Goal: Task Accomplishment & Management: Manage account settings

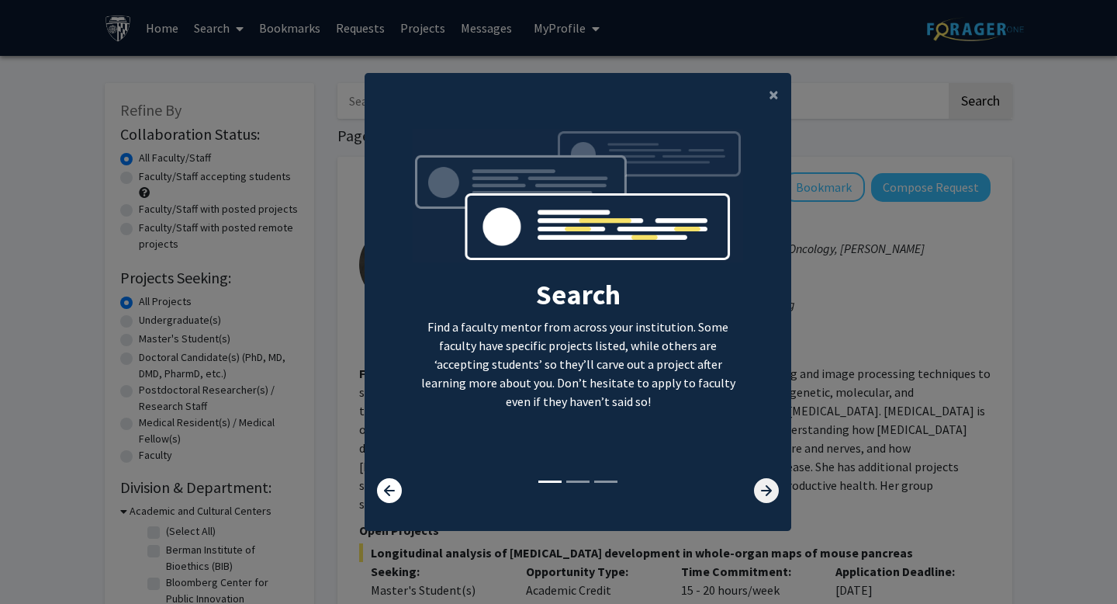
click at [771, 493] on icon at bounding box center [766, 490] width 25 height 25
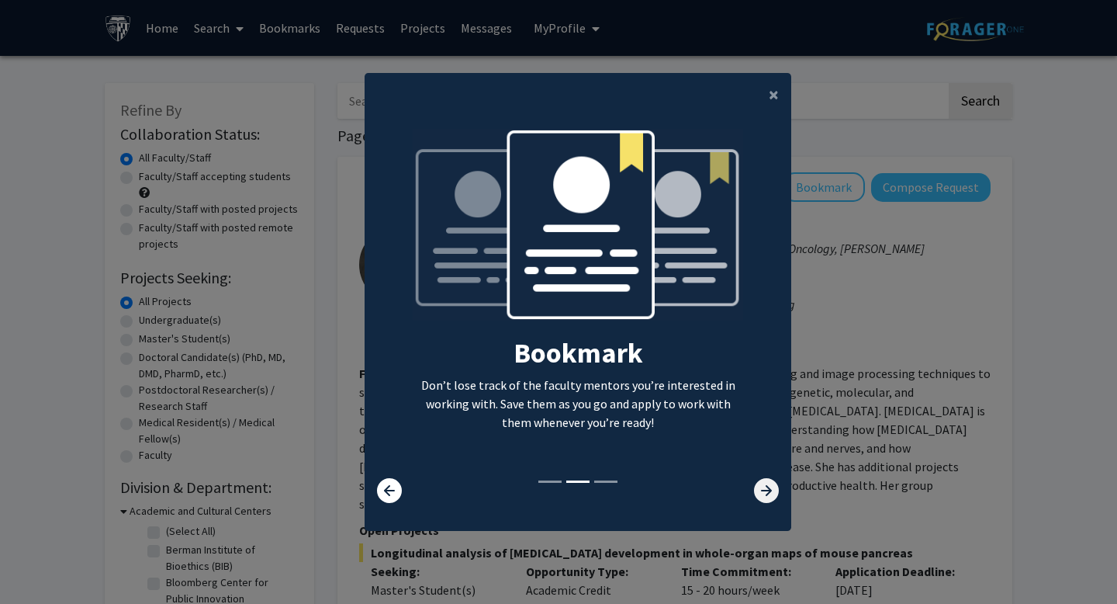
click at [770, 492] on icon at bounding box center [766, 490] width 25 height 25
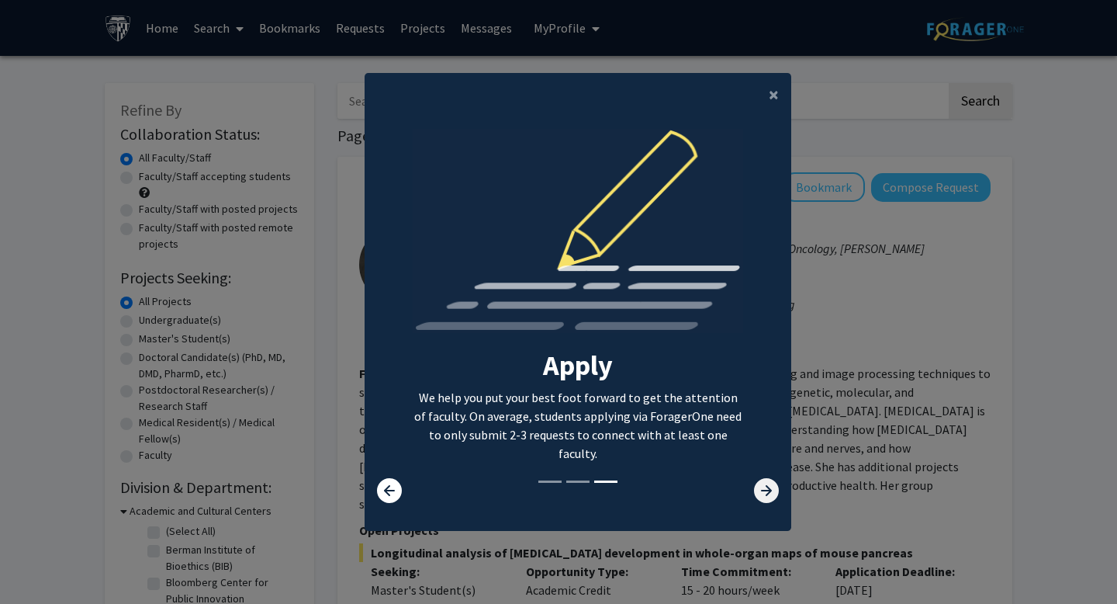
click at [760, 488] on icon at bounding box center [766, 490] width 25 height 25
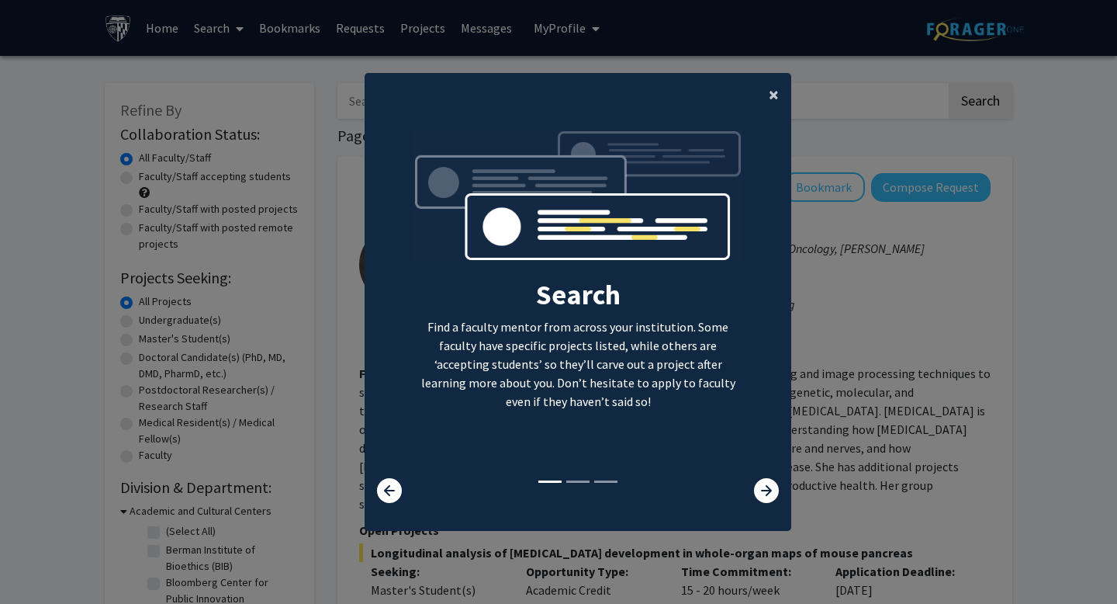
click at [775, 95] on span "×" at bounding box center [774, 94] width 10 height 24
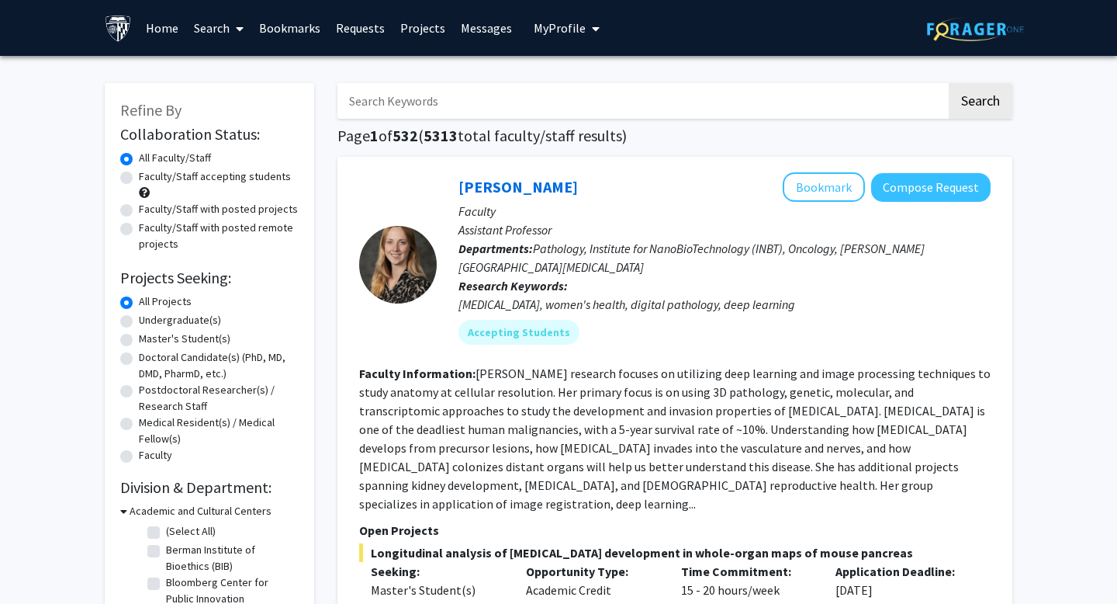
click at [139, 319] on label "Undergraduate(s)" at bounding box center [180, 320] width 82 height 16
click at [139, 319] on input "Undergraduate(s)" at bounding box center [144, 317] width 10 height 10
radio input "true"
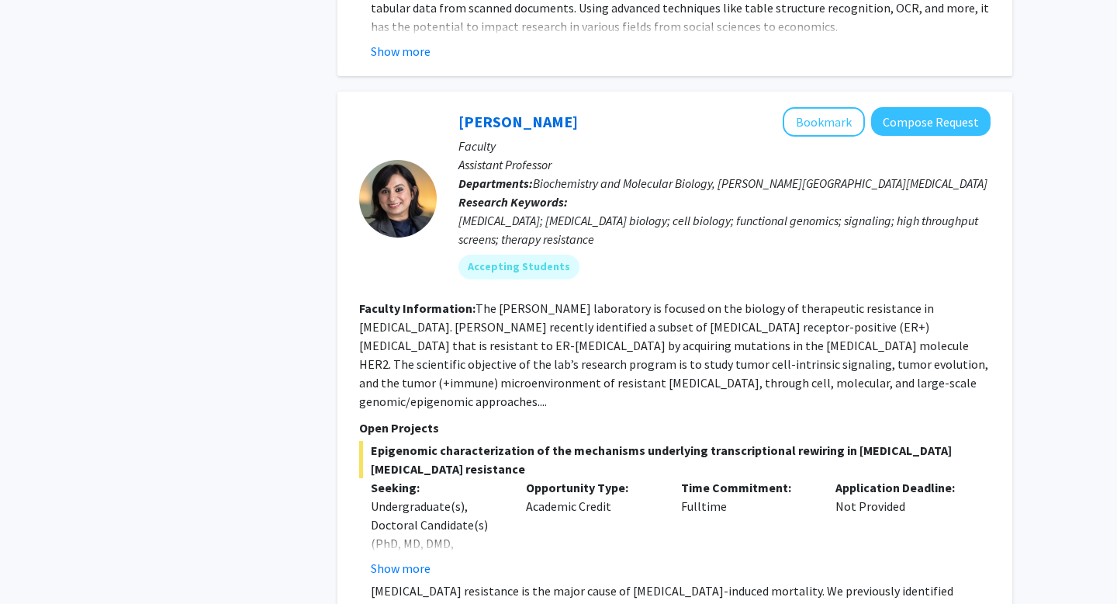
scroll to position [1419, 0]
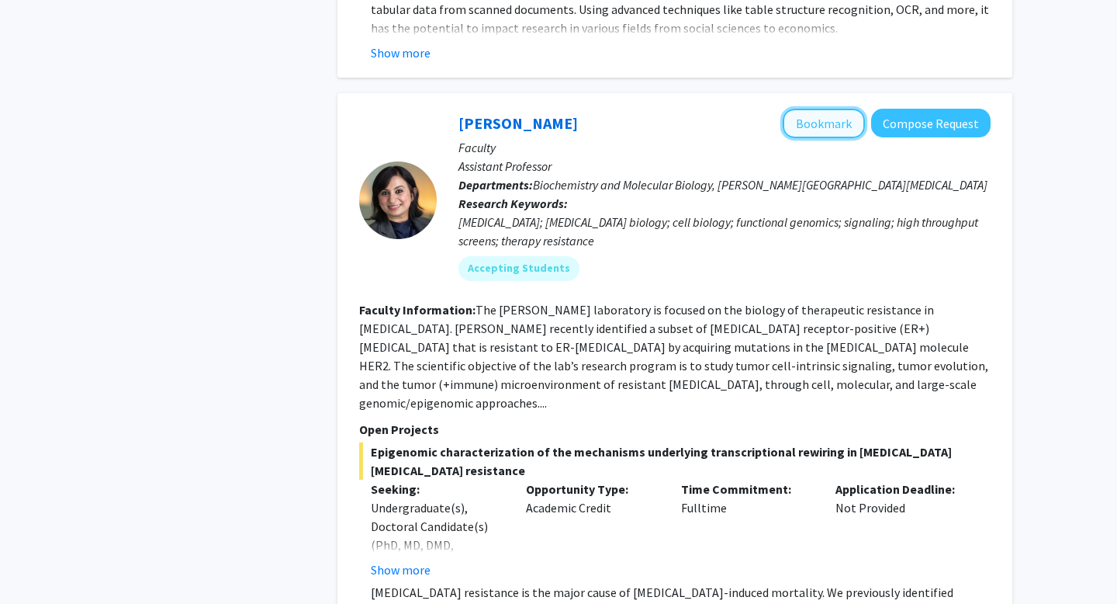
click at [835, 109] on button "Bookmark" at bounding box center [824, 123] width 82 height 29
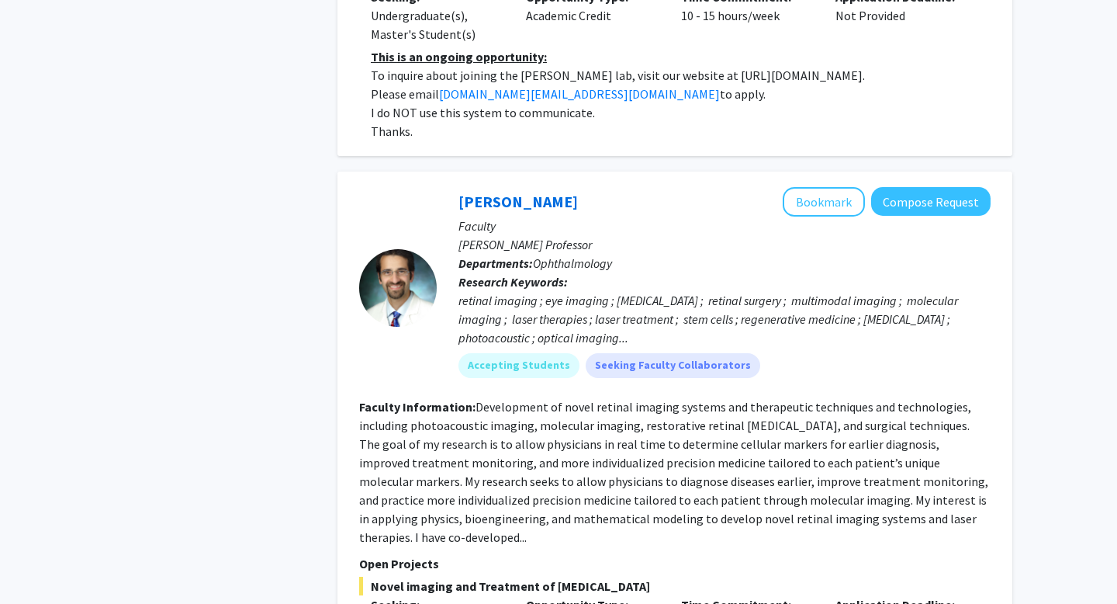
scroll to position [3351, 0]
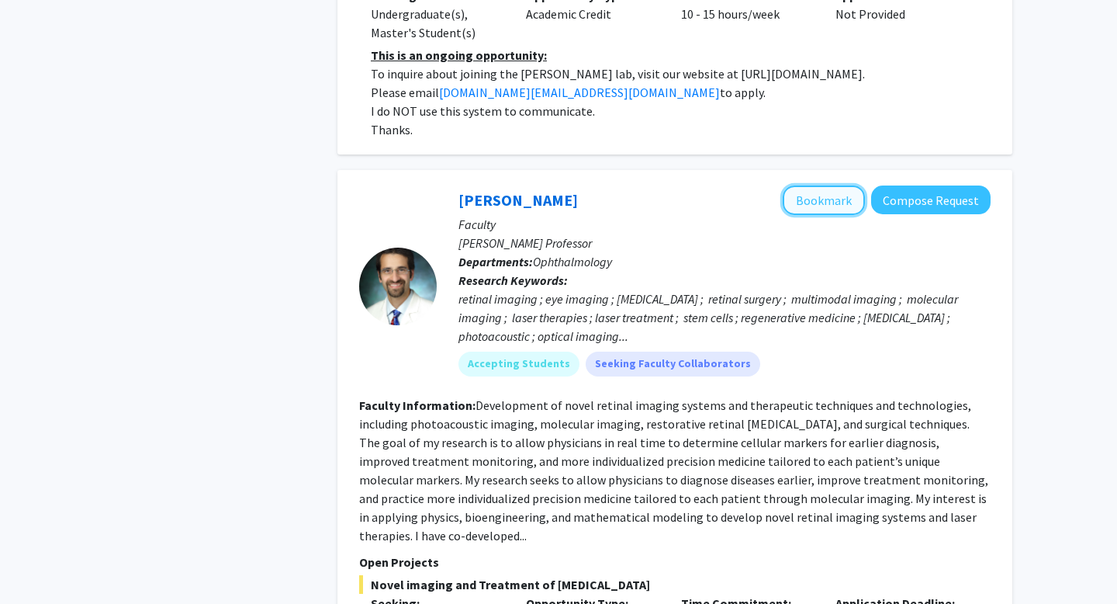
click at [832, 185] on button "Bookmark" at bounding box center [824, 199] width 82 height 29
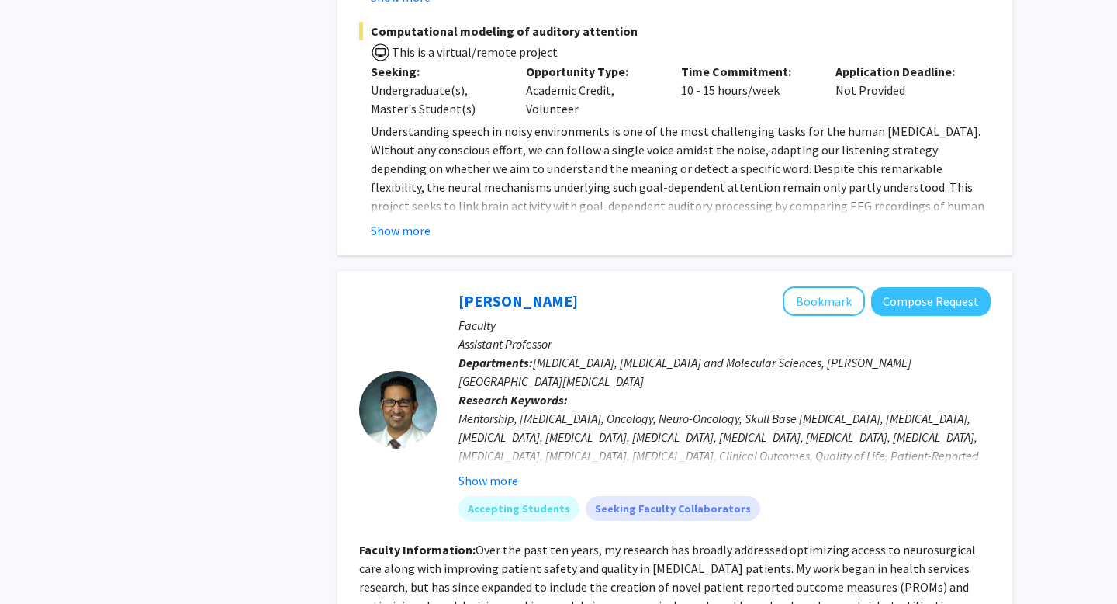
scroll to position [4716, 0]
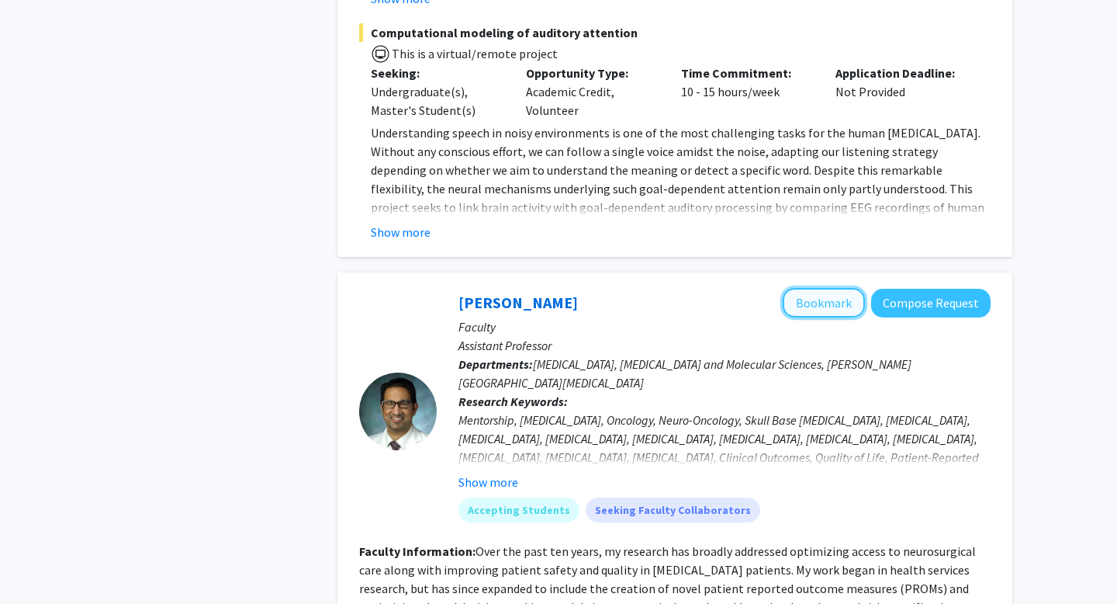
click at [842, 288] on button "Bookmark" at bounding box center [824, 302] width 82 height 29
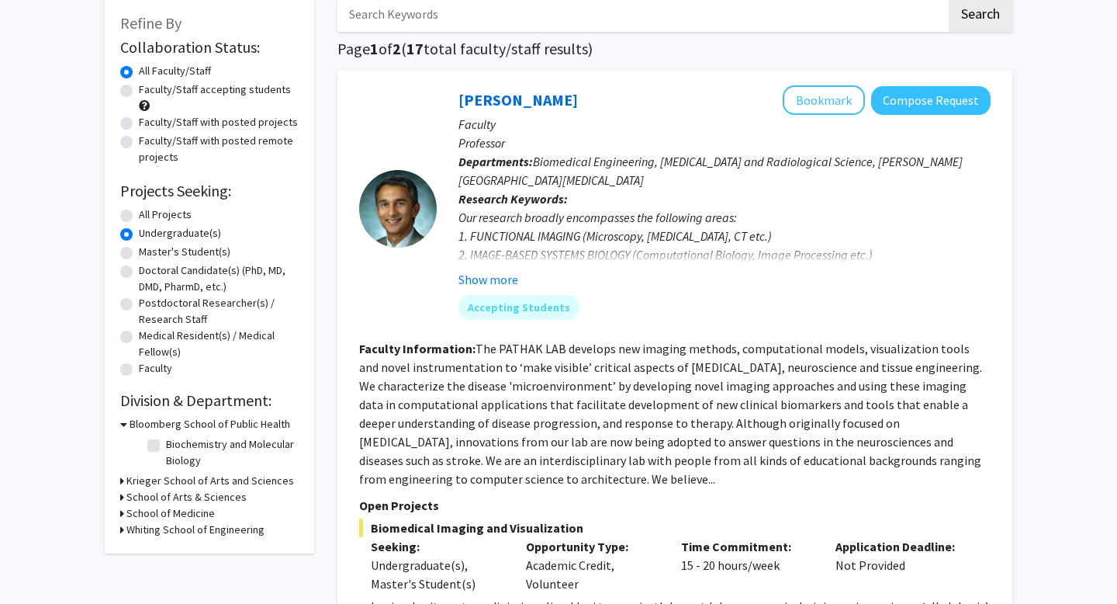
scroll to position [0, 0]
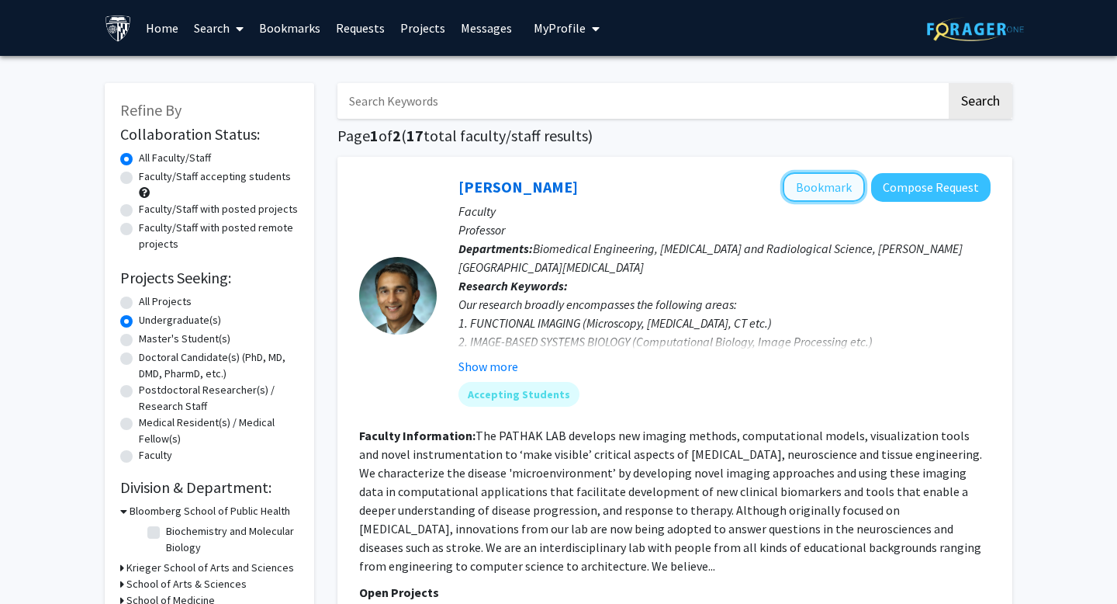
click at [815, 186] on button "Bookmark" at bounding box center [824, 186] width 82 height 29
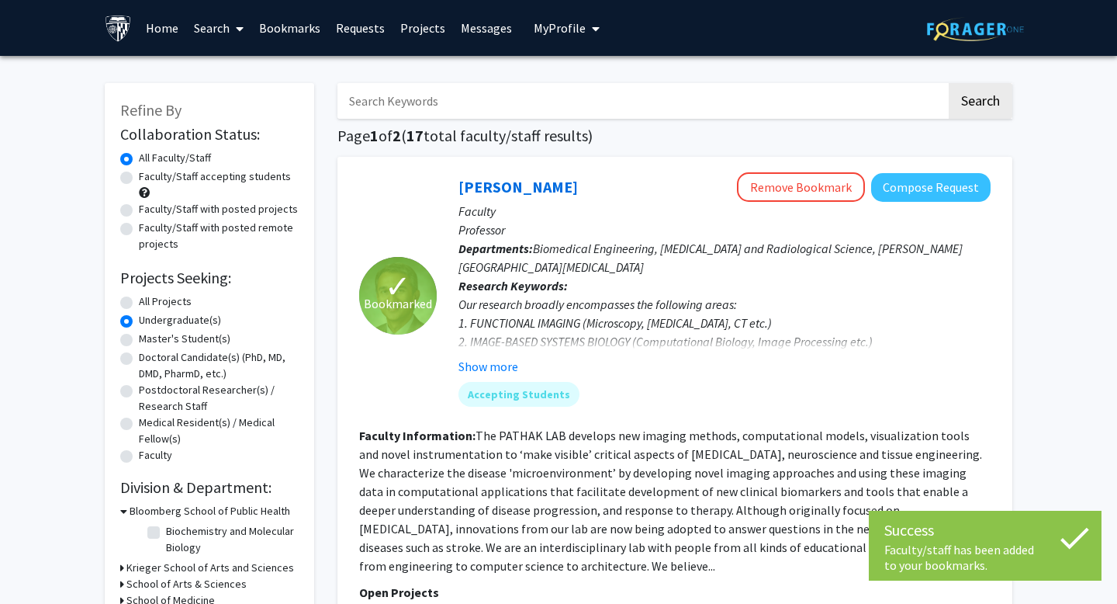
click at [195, 175] on label "Faculty/Staff accepting students" at bounding box center [215, 176] width 152 height 16
click at [149, 175] on input "Faculty/Staff accepting students" at bounding box center [144, 173] width 10 height 10
radio input "true"
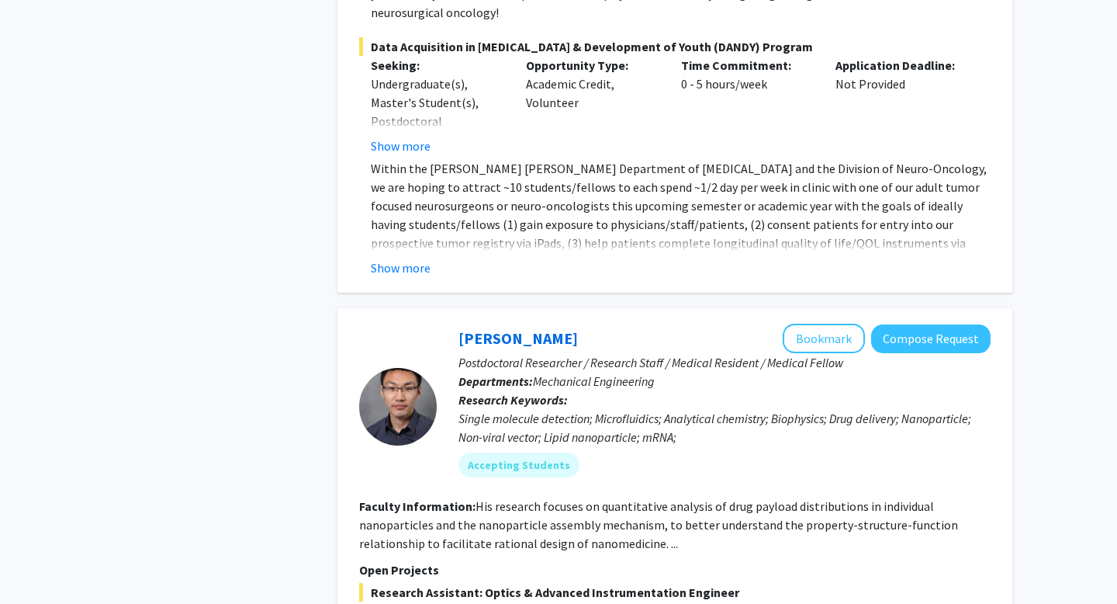
scroll to position [5565, 0]
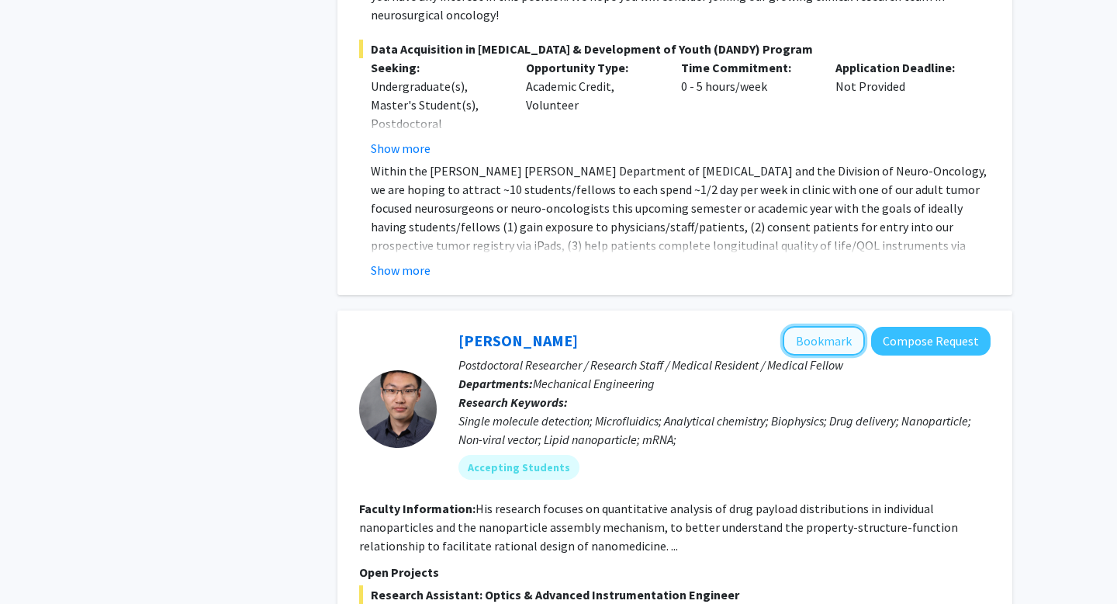
click at [817, 326] on button "Bookmark" at bounding box center [824, 340] width 82 height 29
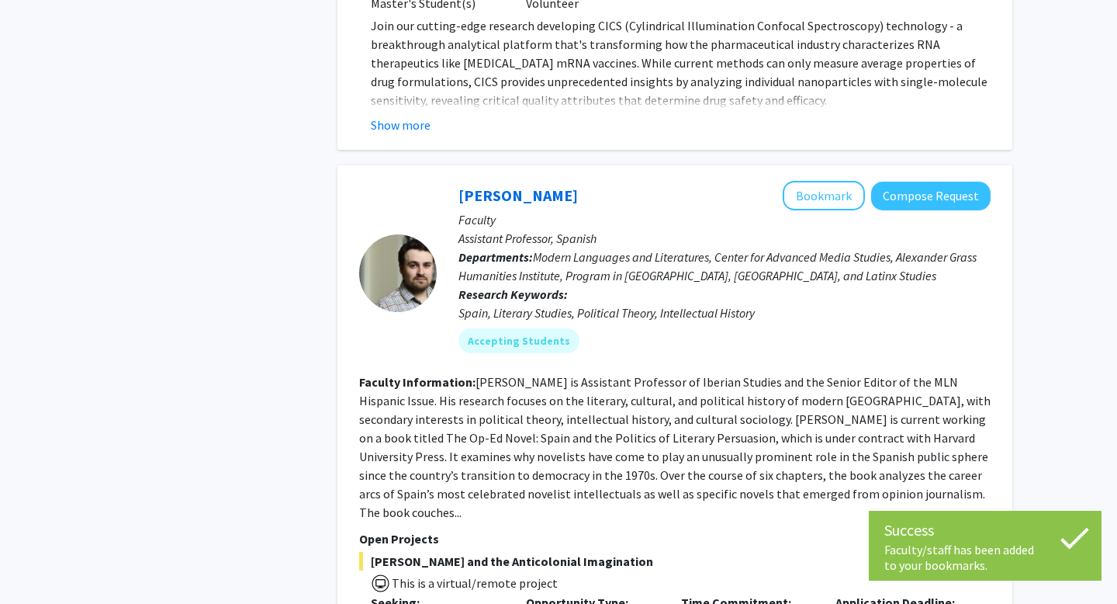
scroll to position [6822, 0]
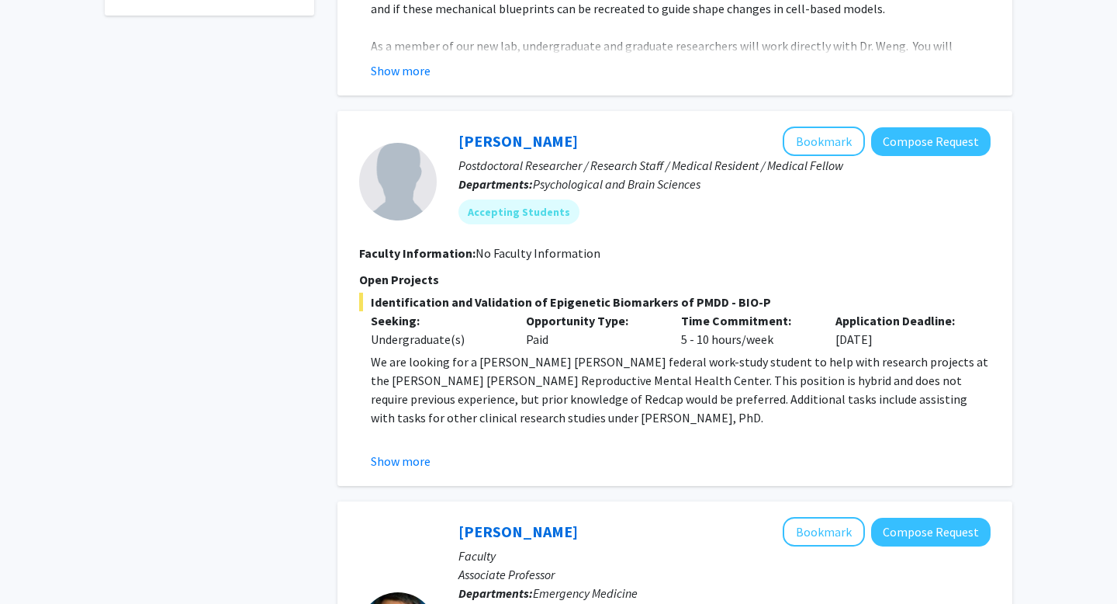
scroll to position [647, 0]
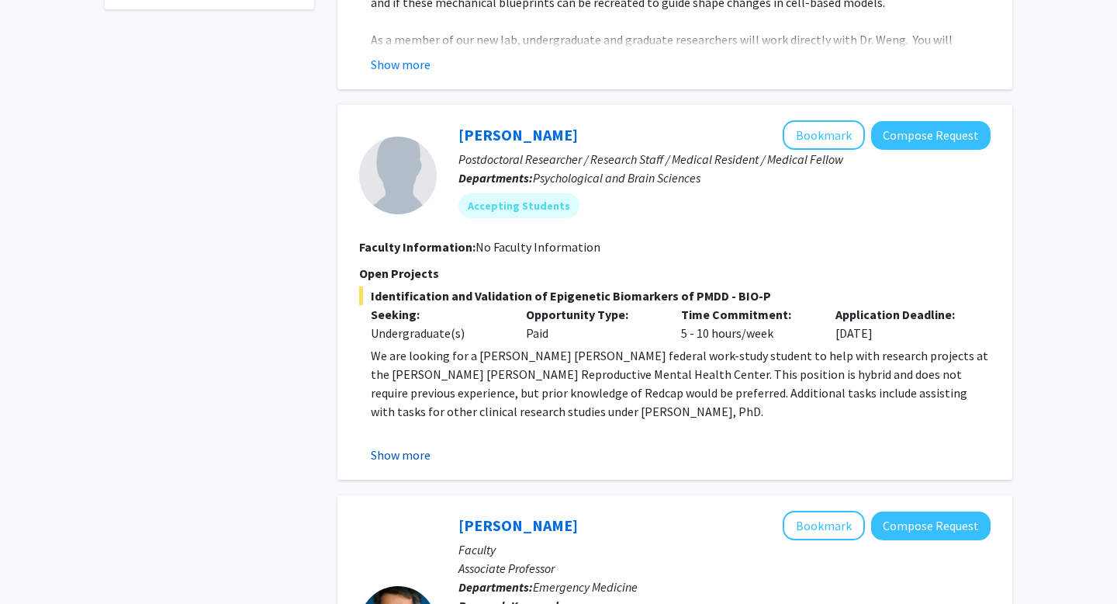
click at [411, 445] on button "Show more" at bounding box center [401, 454] width 60 height 19
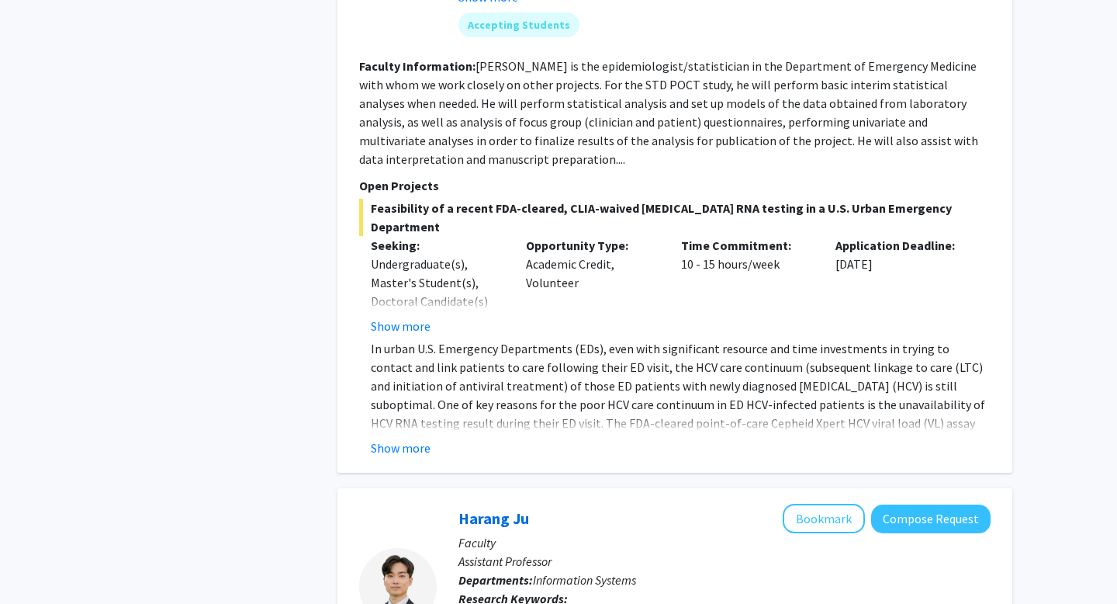
scroll to position [1523, 0]
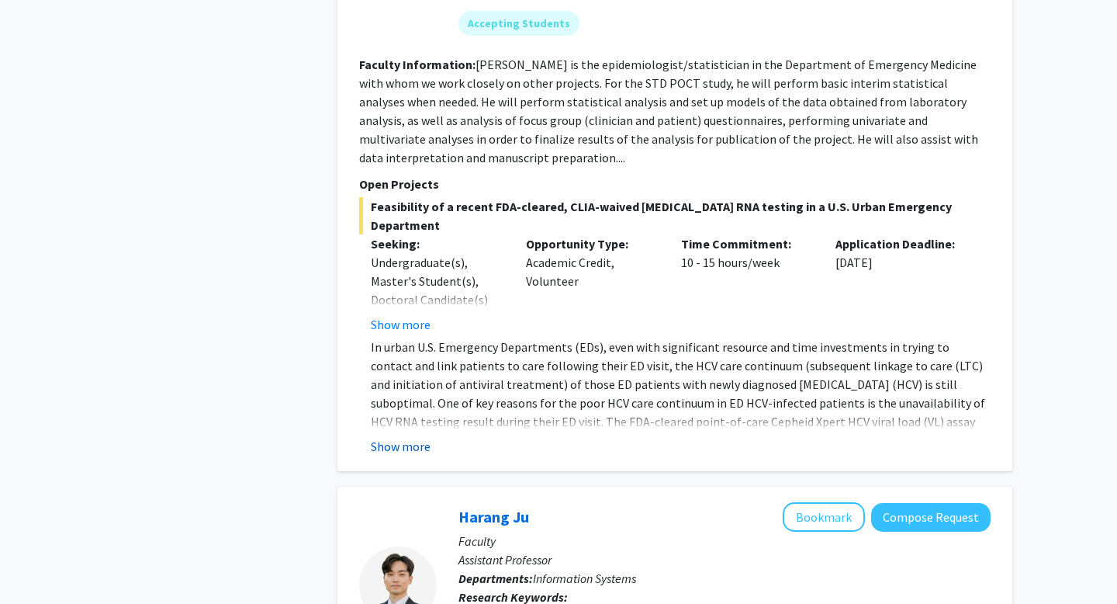
click at [413, 437] on button "Show more" at bounding box center [401, 446] width 60 height 19
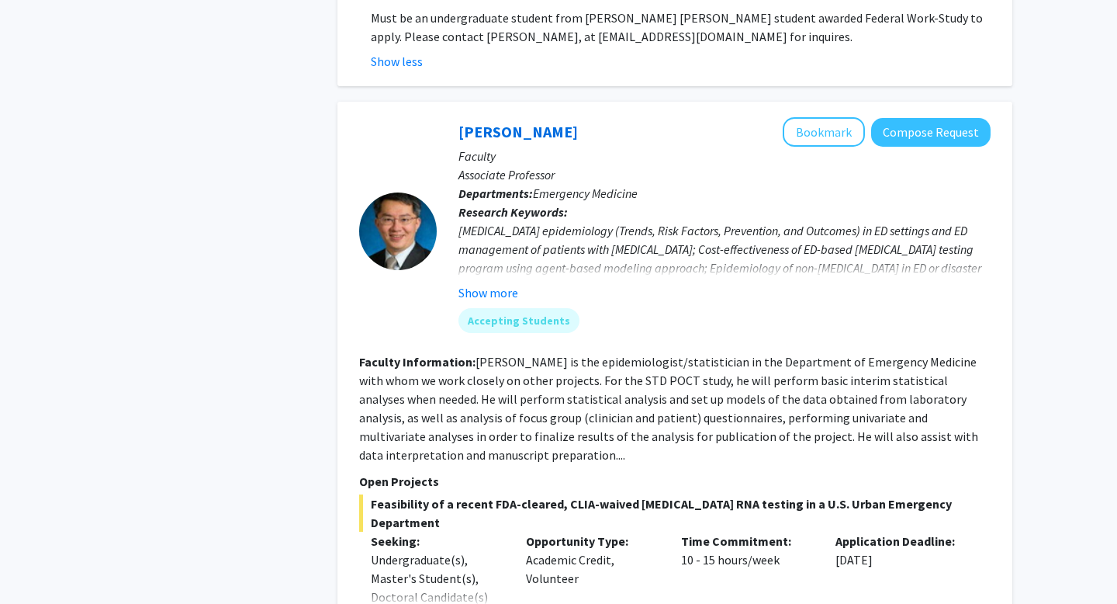
scroll to position [1175, 0]
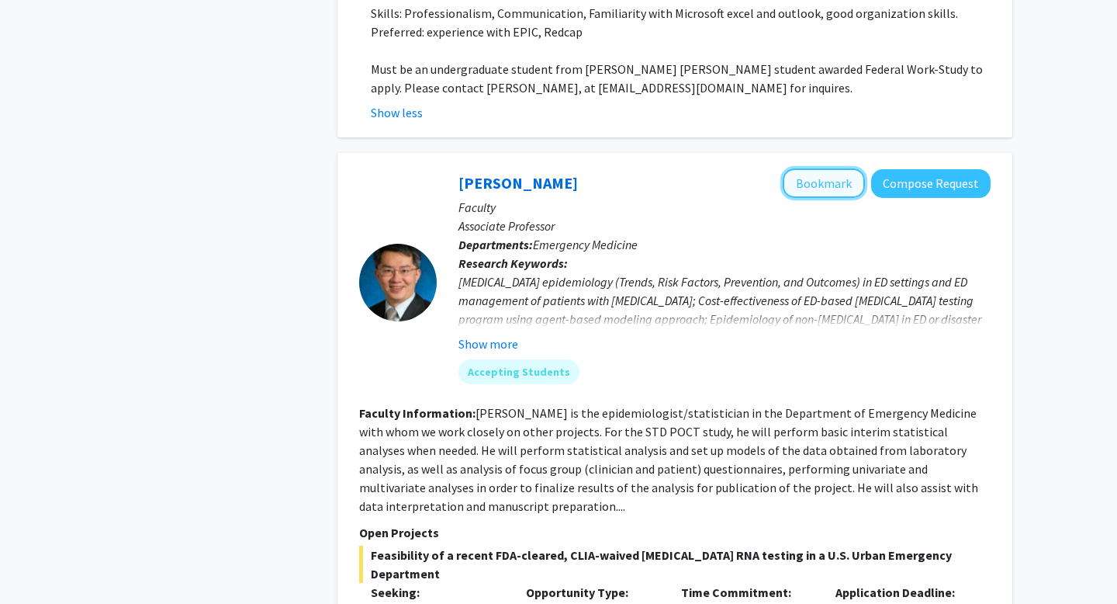
click at [828, 168] on button "Bookmark" at bounding box center [824, 182] width 82 height 29
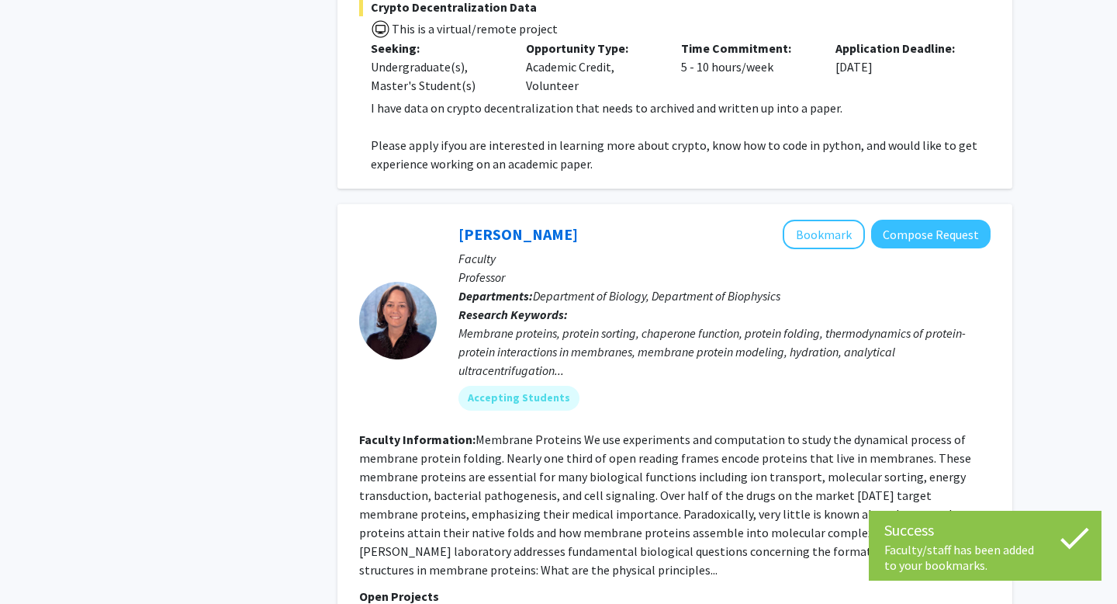
scroll to position [2542, 0]
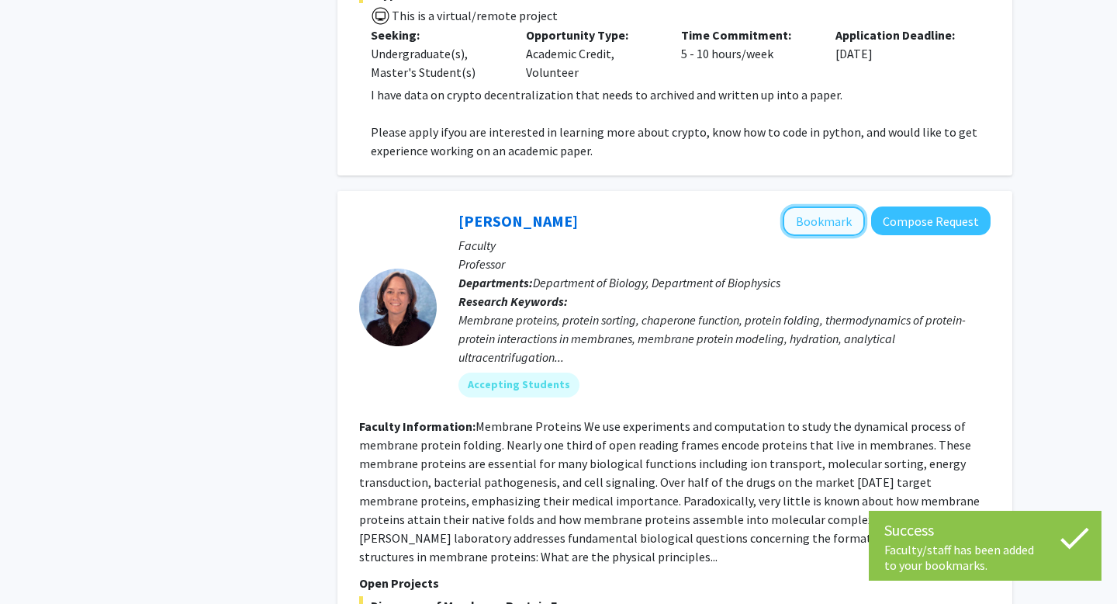
click at [823, 206] on button "Bookmark" at bounding box center [824, 220] width 82 height 29
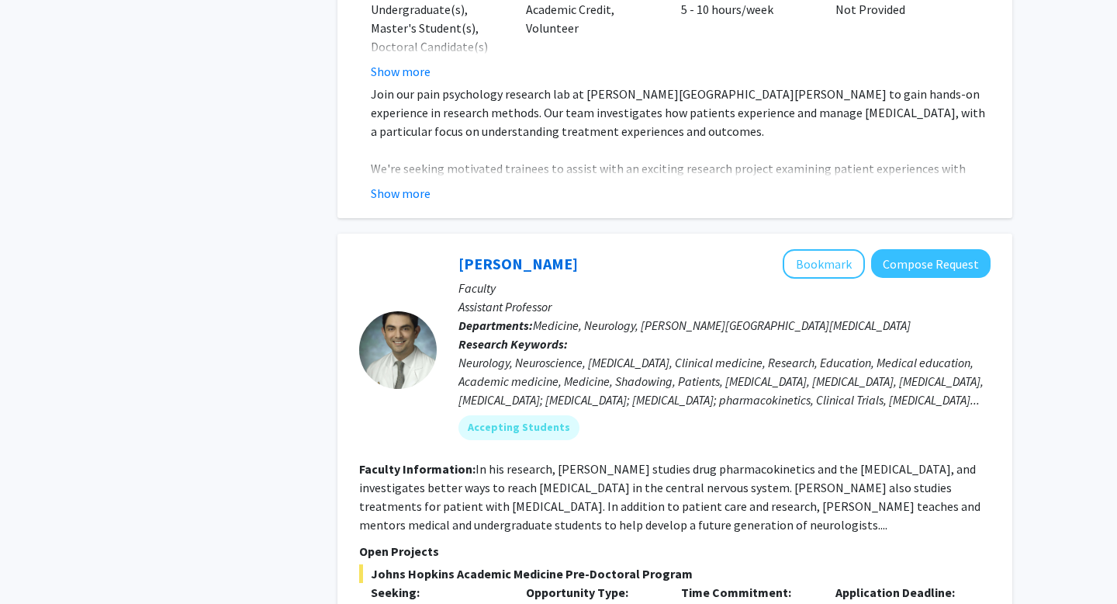
scroll to position [3828, 0]
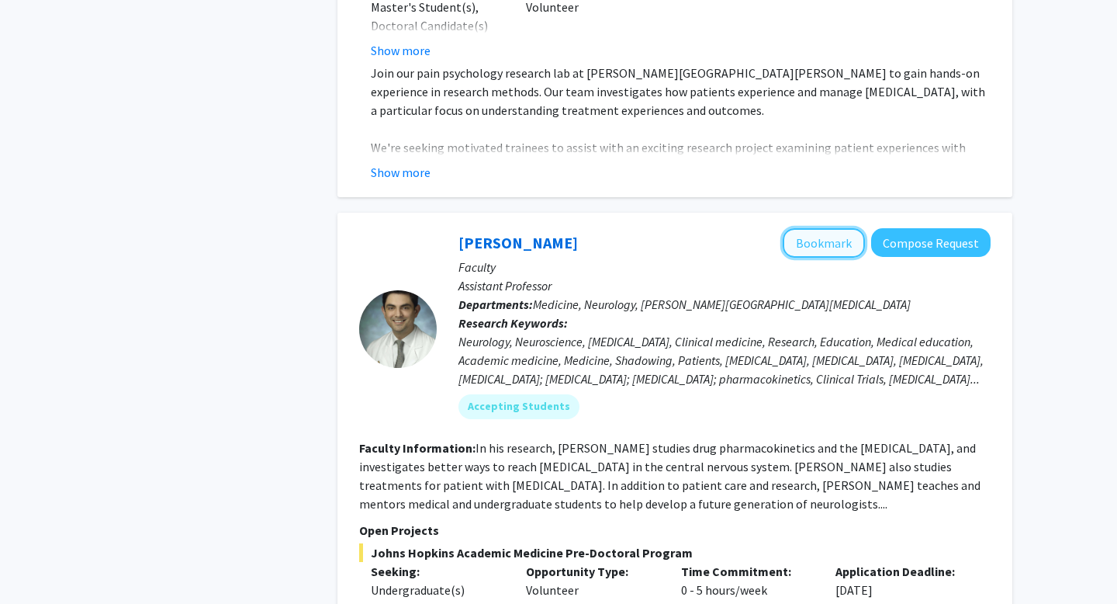
click at [839, 228] on button "Bookmark" at bounding box center [824, 242] width 82 height 29
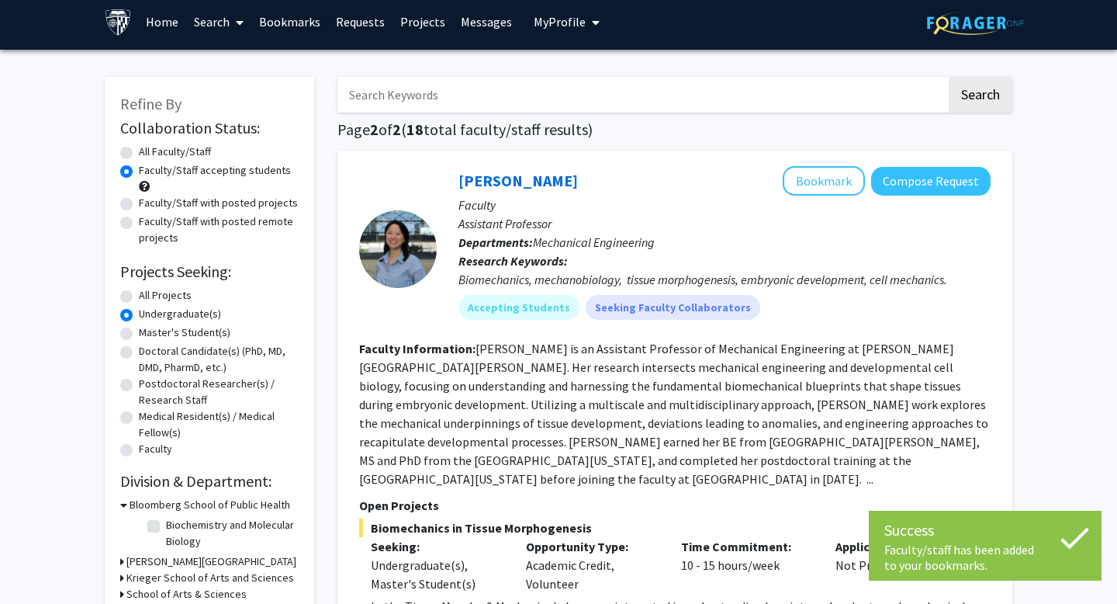
scroll to position [0, 0]
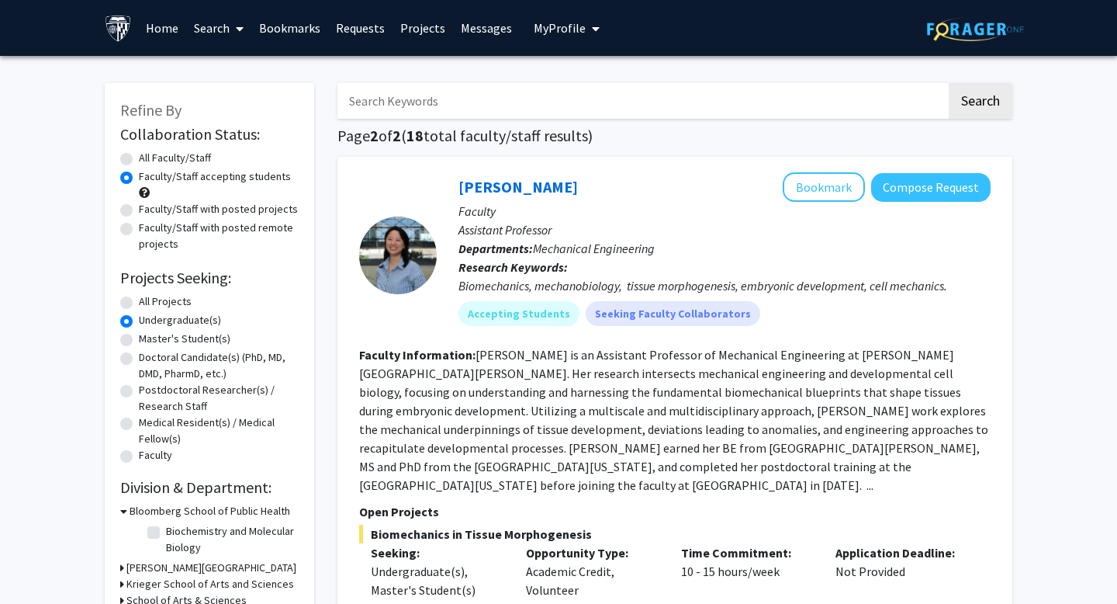
click at [286, 29] on link "Bookmarks" at bounding box center [289, 28] width 77 height 54
